Goal: Transaction & Acquisition: Purchase product/service

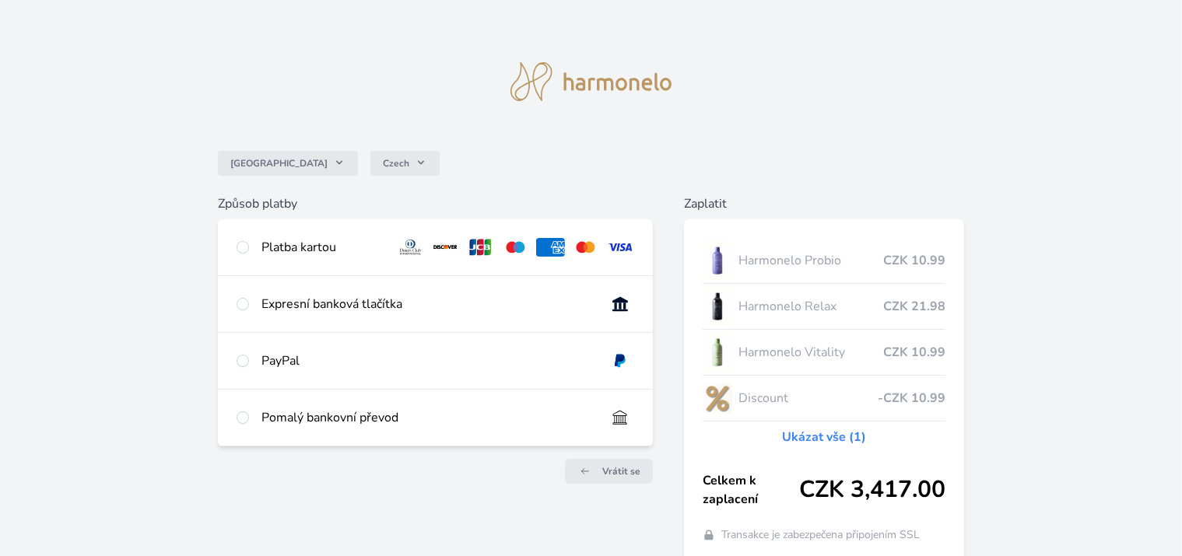
scroll to position [77, 0]
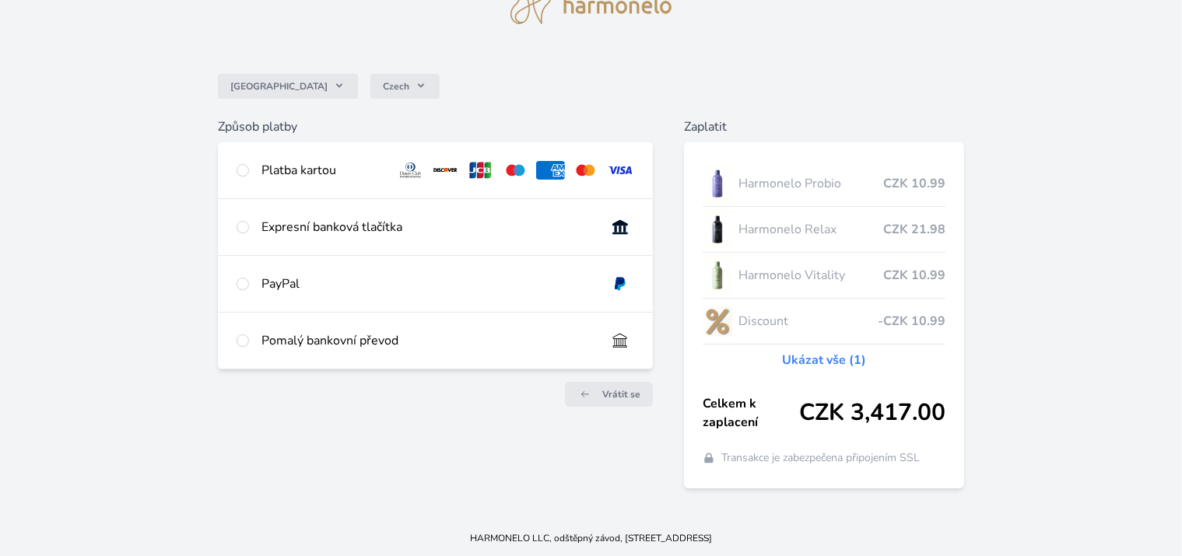
click at [336, 168] on div "Platba kartou" at bounding box center [322, 170] width 122 height 19
radio input "true"
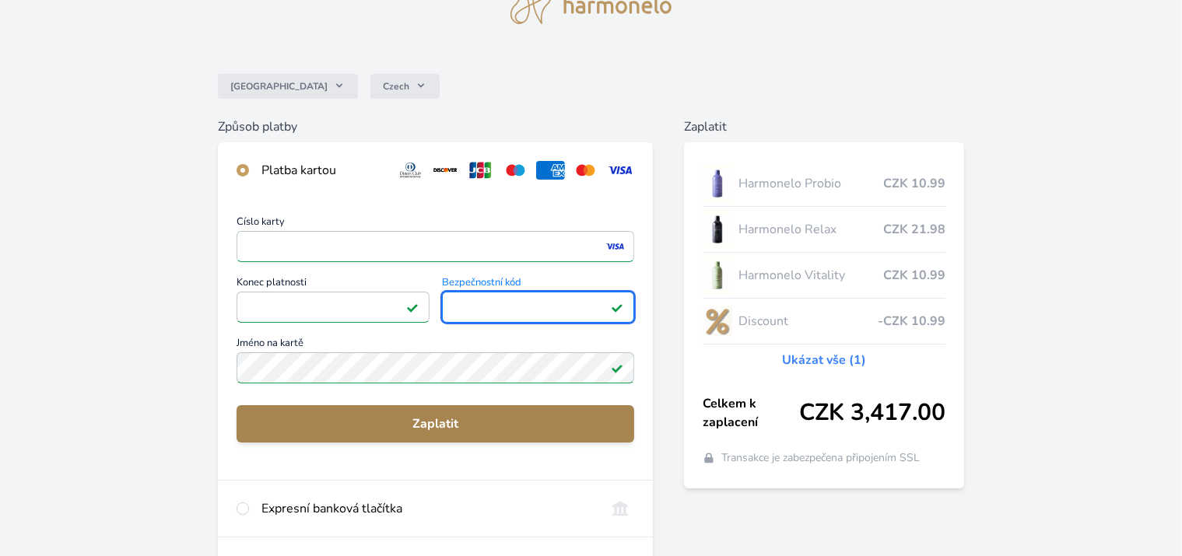
click at [373, 420] on span "Zaplatit" at bounding box center [435, 424] width 373 height 19
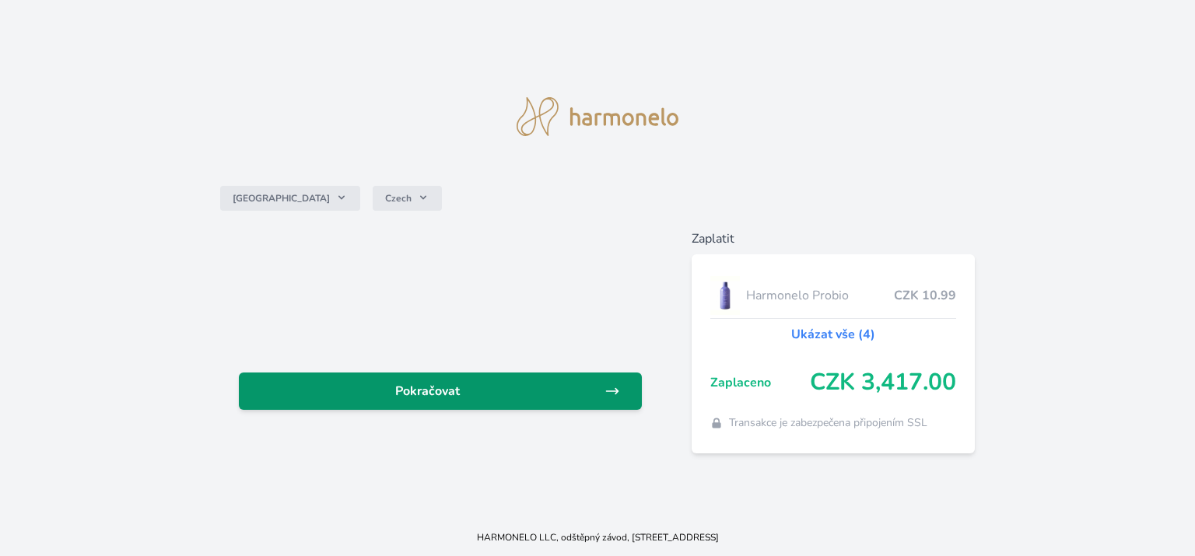
click at [550, 397] on span "Pokračovat" at bounding box center [427, 391] width 353 height 19
